Goal: Task Accomplishment & Management: Manage account settings

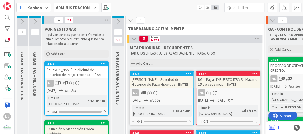
click at [79, 81] on icon at bounding box center [77, 83] width 5 height 5
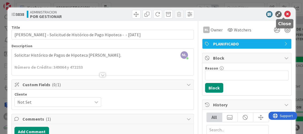
click at [284, 15] on icon at bounding box center [287, 14] width 6 height 6
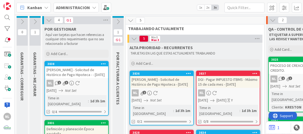
click at [162, 89] on div "NL 2" at bounding box center [161, 92] width 63 height 7
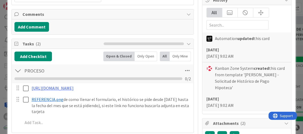
scroll to position [107, 0]
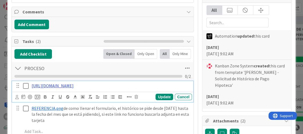
click at [74, 86] on link "[URL][DOMAIN_NAME]" at bounding box center [53, 85] width 42 height 5
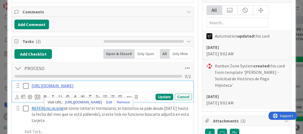
click at [93, 101] on link "[URL][DOMAIN_NAME]" at bounding box center [83, 101] width 37 height 7
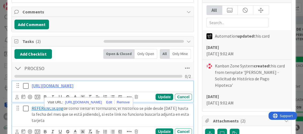
click at [155, 125] on div "﻿ REFERENCIA.png ﻿ de como llenar el formulario, el histórico se pide desde May…" at bounding box center [110, 113] width 162 height 21
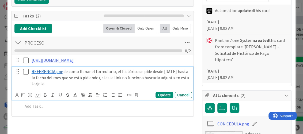
scroll to position [134, 0]
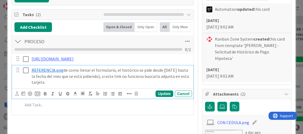
click at [96, 112] on div "PROCESO Checklist Name 7 / 64 PROCESO 0 / 2 https://www.banistmo.com/wps/portal…" at bounding box center [102, 73] width 181 height 77
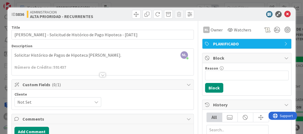
scroll to position [161, 0]
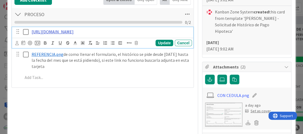
click at [74, 34] on link "[URL][DOMAIN_NAME]" at bounding box center [53, 31] width 42 height 5
click at [88, 48] on link "[URL][DOMAIN_NAME]" at bounding box center [83, 48] width 37 height 7
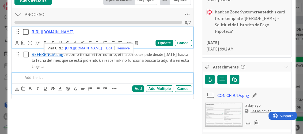
click at [124, 80] on p at bounding box center [106, 77] width 167 height 6
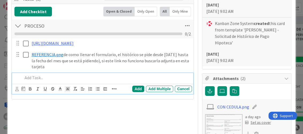
click at [223, 117] on img at bounding box center [223, 126] width 37 height 24
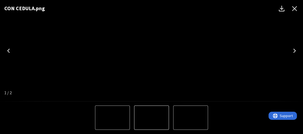
click at [151, 51] on img "1 of 2" at bounding box center [151, 51] width 0 height 0
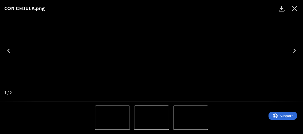
drag, startPoint x: 135, startPoint y: 50, endPoint x: 130, endPoint y: 48, distance: 5.5
click at [151, 51] on img "1 of 2" at bounding box center [151, 51] width 0 height 0
click at [112, 117] on img "2 of 2" at bounding box center [112, 117] width 0 height 0
click at [151, 117] on img "2 of 2" at bounding box center [151, 117] width 0 height 0
click at [293, 51] on icon "Next" at bounding box center [294, 50] width 9 height 9
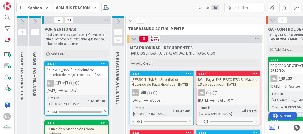
click at [171, 92] on div "NL 2" at bounding box center [161, 92] width 63 height 7
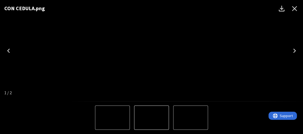
click at [151, 117] on img "1 of 2" at bounding box center [151, 117] width 0 height 0
click at [205, 115] on button "2 of 2" at bounding box center [190, 117] width 35 height 24
click at [151, 117] on img "2 of 2" at bounding box center [151, 117] width 0 height 0
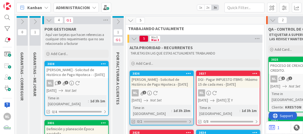
click at [174, 118] on div "0/2" at bounding box center [161, 121] width 63 height 7
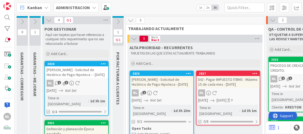
click at [162, 98] on icon "Not Set" at bounding box center [156, 99] width 12 height 5
click at [159, 88] on div "3836 Gabriel Adrian - Solicitud de Histórico de Pago Hipoteca - 10/08/2025 NL 2…" at bounding box center [162, 110] width 64 height 80
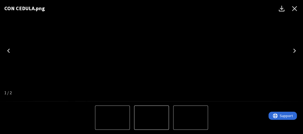
click at [293, 9] on icon "Close" at bounding box center [294, 8] width 9 height 9
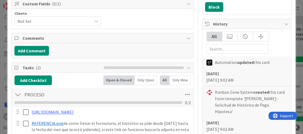
scroll to position [107, 0]
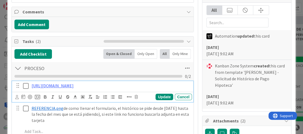
click at [26, 86] on icon at bounding box center [26, 85] width 6 height 6
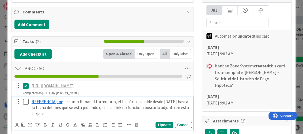
click at [26, 105] on icon at bounding box center [26, 101] width 6 height 6
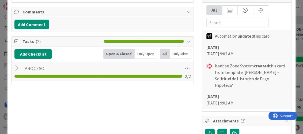
click at [16, 70] on div at bounding box center [17, 68] width 7 height 10
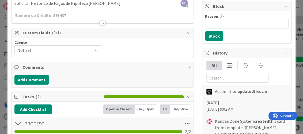
scroll to position [0, 0]
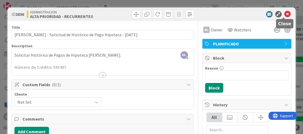
click at [284, 13] on icon at bounding box center [287, 14] width 6 height 6
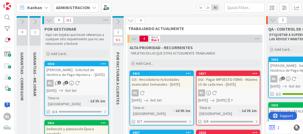
click at [61, 73] on div "[PERSON_NAME] - Solicitud de Histórico de Pago Hipoteca - - [DATE]" at bounding box center [76, 72] width 63 height 12
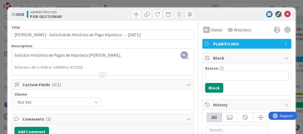
click at [86, 55] on div "NL Nubia Lopez just joined Solicitar Histórico de Pagos de Hipoteca Gabriel Adr…" at bounding box center [102, 61] width 181 height 26
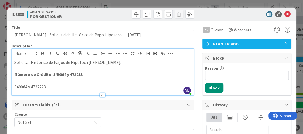
click at [128, 117] on div "Cliente Not Set" at bounding box center [102, 119] width 176 height 14
click at [100, 93] on div at bounding box center [103, 95] width 6 height 4
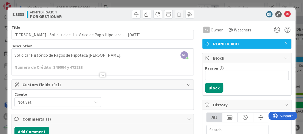
click at [92, 56] on p "Solicitar Histórico de Pagos de Hipoteca Daniel Adrian." at bounding box center [102, 55] width 176 height 6
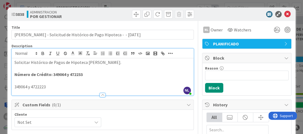
click at [86, 63] on p "Solicitar Histórico de Pagos de Hipoteca Daniel Adrian." at bounding box center [102, 62] width 176 height 6
click at [100, 94] on div at bounding box center [103, 95] width 6 height 4
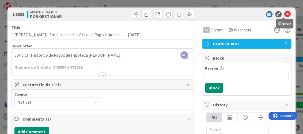
click at [284, 13] on icon at bounding box center [287, 14] width 6 height 6
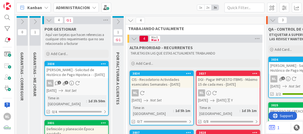
click at [170, 96] on div "3834 CIS - Recodatorio Actividades esenciales Semanales - 10/08/2025 NL 08/10/2…" at bounding box center [162, 97] width 64 height 55
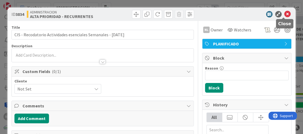
click at [284, 12] on icon at bounding box center [287, 14] width 6 height 6
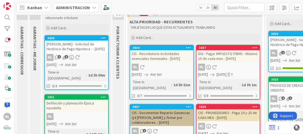
scroll to position [53, 0]
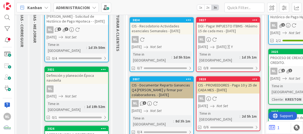
click at [289, 18] on div "[PERSON_NAME] - Solicitud de Histórico de Pago Hipoteca - [DATE]" at bounding box center [300, 15] width 63 height 12
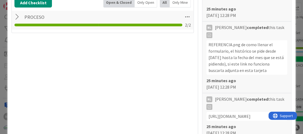
scroll to position [161, 0]
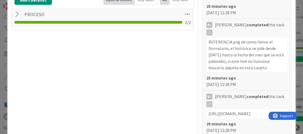
click at [16, 14] on div at bounding box center [17, 14] width 7 height 10
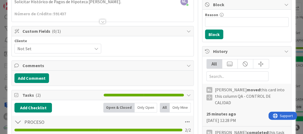
scroll to position [0, 0]
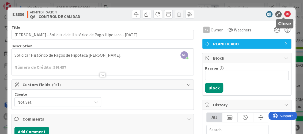
click at [284, 13] on icon at bounding box center [287, 14] width 6 height 6
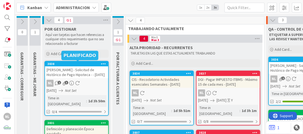
click at [70, 73] on div "[PERSON_NAME] - Solicitud de Histórico de Pago Hipoteca - - [DATE]" at bounding box center [76, 72] width 63 height 12
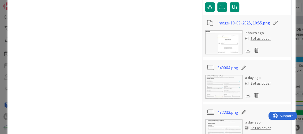
scroll to position [401, 0]
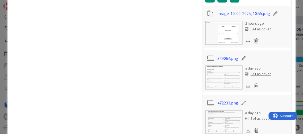
click at [217, 73] on img at bounding box center [223, 77] width 37 height 24
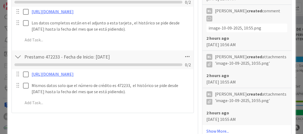
scroll to position [214, 0]
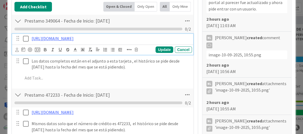
click at [25, 37] on icon at bounding box center [26, 38] width 6 height 6
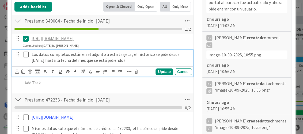
click at [25, 58] on icon at bounding box center [26, 54] width 6 height 6
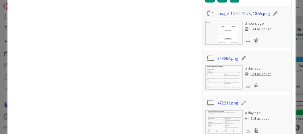
scroll to position [428, 0]
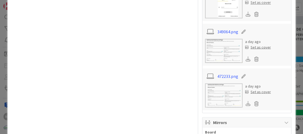
click at [223, 56] on img at bounding box center [223, 51] width 37 height 24
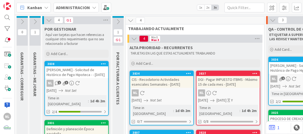
click at [85, 89] on div "[DATE] Not Set" at bounding box center [78, 91] width 62 height 6
click at [76, 86] on div "3838 [PERSON_NAME] - Solicitud de Histórico de Pago Hipoteca - - [DATE] NL 1 3 …" at bounding box center [76, 88] width 64 height 55
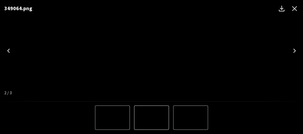
click at [295, 5] on icon "Close" at bounding box center [294, 8] width 9 height 9
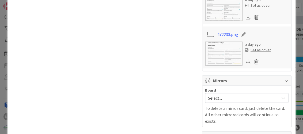
scroll to position [508, 0]
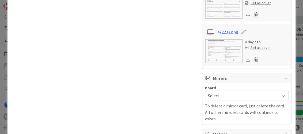
click at [230, 63] on img at bounding box center [223, 51] width 37 height 24
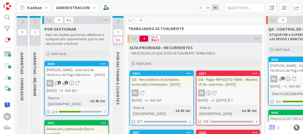
click at [64, 91] on div "[DATE] Not Set" at bounding box center [78, 91] width 62 height 6
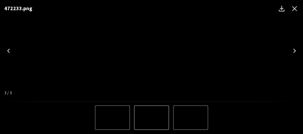
click at [296, 6] on icon "Close" at bounding box center [294, 8] width 9 height 9
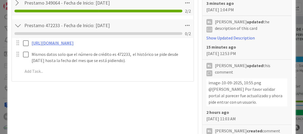
scroll to position [241, 0]
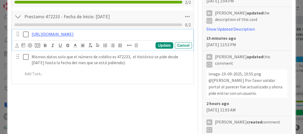
click at [26, 32] on icon at bounding box center [26, 34] width 6 height 6
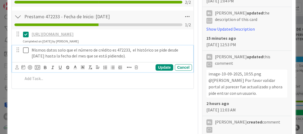
click at [26, 53] on icon at bounding box center [26, 50] width 6 height 6
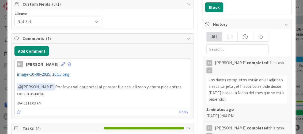
scroll to position [0, 0]
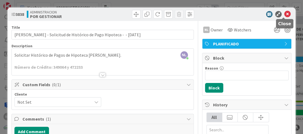
click at [285, 14] on icon at bounding box center [287, 14] width 6 height 6
